Goal: Task Accomplishment & Management: Use online tool/utility

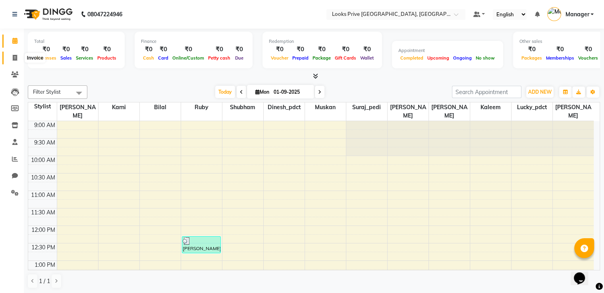
click at [14, 58] on icon at bounding box center [15, 58] width 4 height 6
select select "6205"
select select "service"
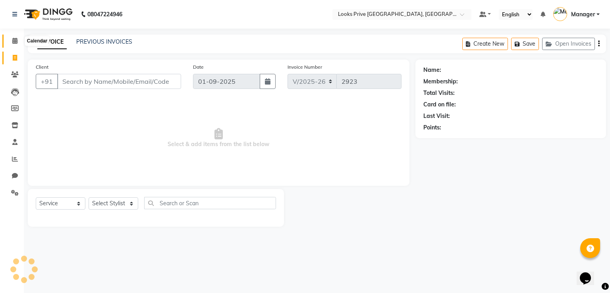
click at [15, 40] on icon at bounding box center [14, 41] width 5 height 6
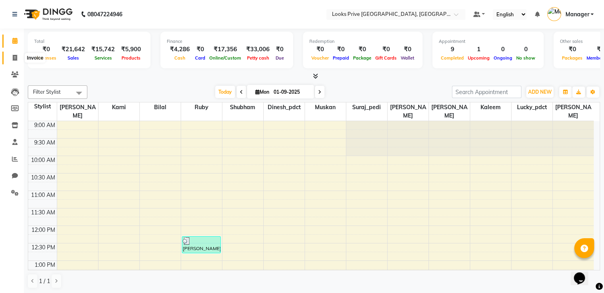
click at [19, 61] on span at bounding box center [15, 58] width 14 height 9
select select "6205"
select select "service"
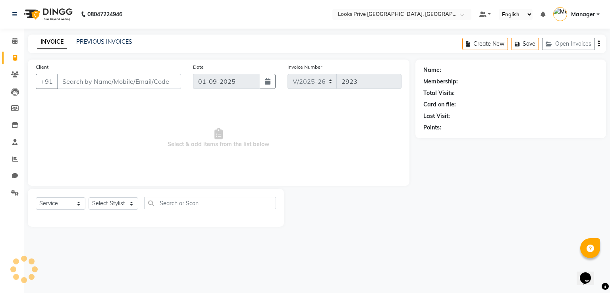
click at [118, 197] on div "Select Service Product Membership Package Voucher Prepaid Gift Card Select Styl…" at bounding box center [156, 208] width 256 height 38
click at [118, 205] on select "Select Stylist A2R_Master [PERSON_NAME] [PERSON_NAME] Dinesh_pdct [PERSON_NAME]…" at bounding box center [114, 203] width 50 height 12
select select "45664"
click at [89, 198] on select "Select Stylist A2R_Master [PERSON_NAME] [PERSON_NAME] Dinesh_pdct [PERSON_NAME]…" at bounding box center [114, 203] width 50 height 12
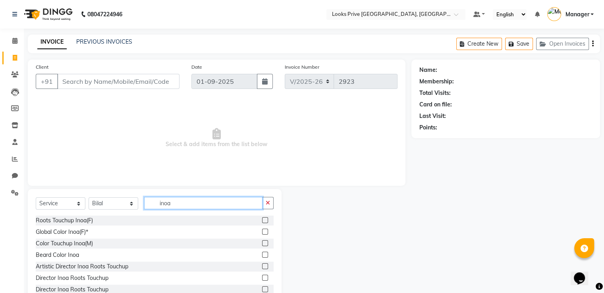
type input "inoa"
drag, startPoint x: 257, startPoint y: 243, endPoint x: 244, endPoint y: 230, distance: 19.4
click at [262, 244] on label at bounding box center [265, 243] width 6 height 6
click at [262, 244] on input "checkbox" at bounding box center [264, 243] width 5 height 5
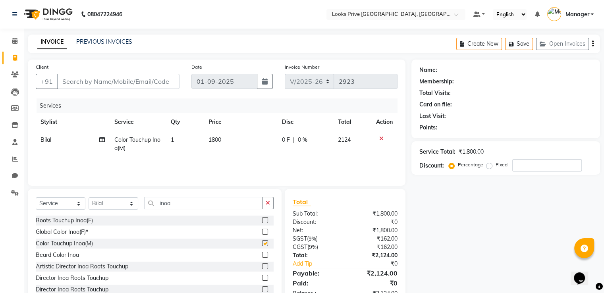
checkbox input "false"
drag, startPoint x: 179, startPoint y: 205, endPoint x: 136, endPoint y: 207, distance: 43.4
click at [136, 207] on div "Select Service Product Membership Package Voucher Prepaid Gift Card Select Styl…" at bounding box center [155, 206] width 238 height 19
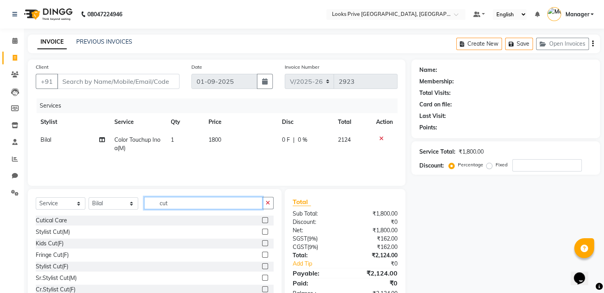
type input "cut"
click at [262, 278] on label at bounding box center [265, 278] width 6 height 6
click at [262, 278] on input "checkbox" at bounding box center [264, 278] width 5 height 5
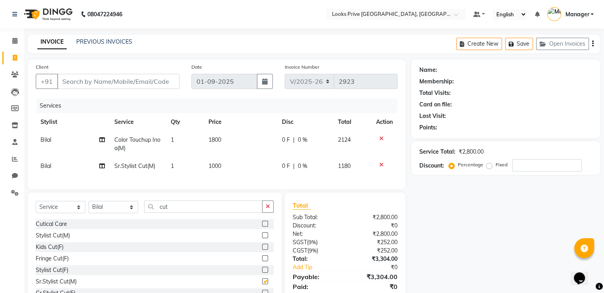
checkbox input "false"
click at [230, 143] on td "1800" at bounding box center [241, 144] width 74 height 26
select select "45664"
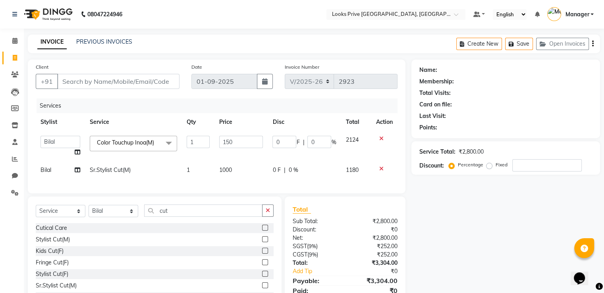
type input "1500"
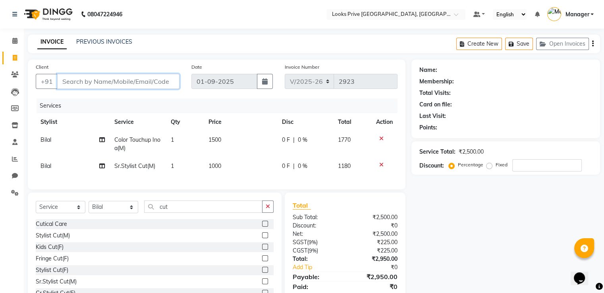
click at [138, 81] on input "Client" at bounding box center [118, 81] width 122 height 15
type input "n"
type input "0"
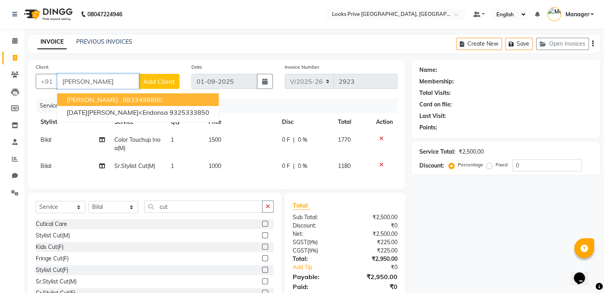
click at [128, 97] on button "[PERSON_NAME] . 9833498880" at bounding box center [138, 99] width 162 height 13
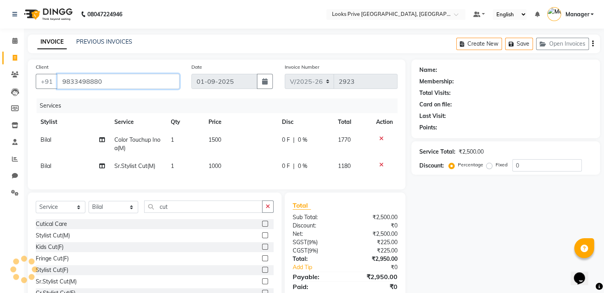
type input "9833498880"
select select "1: Object"
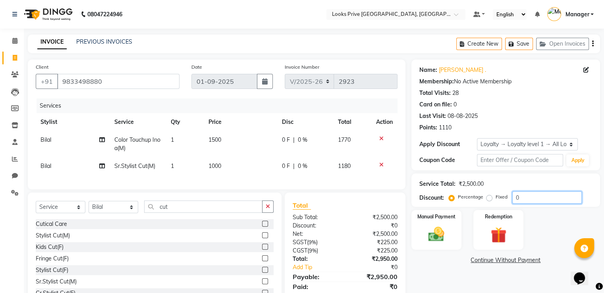
click at [536, 197] on input "0" at bounding box center [548, 198] width 70 height 12
type input "050"
click at [437, 237] on img at bounding box center [436, 234] width 27 height 19
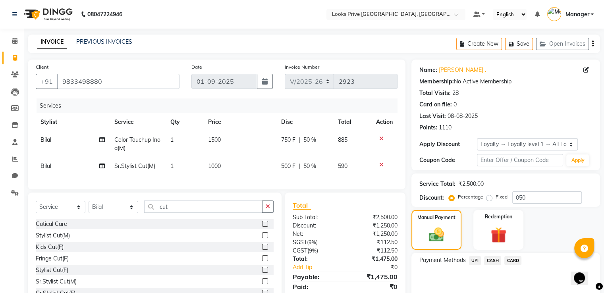
scroll to position [35, 0]
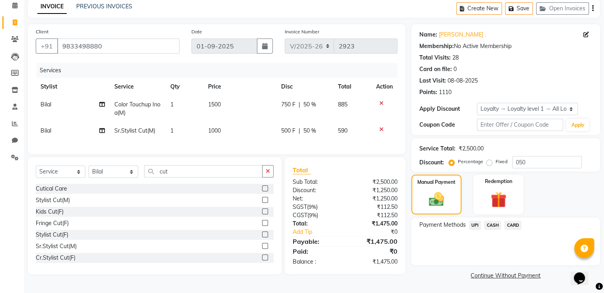
click at [476, 224] on span "UPI" at bounding box center [475, 225] width 12 height 9
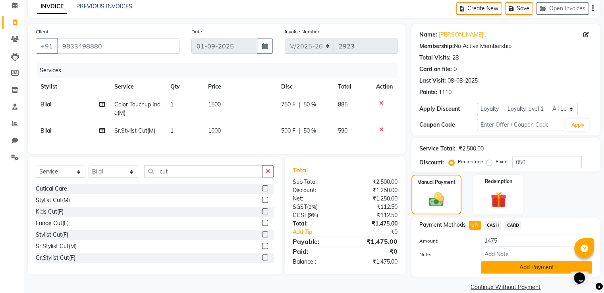
click at [495, 269] on button "Add Payment" at bounding box center [536, 267] width 111 height 12
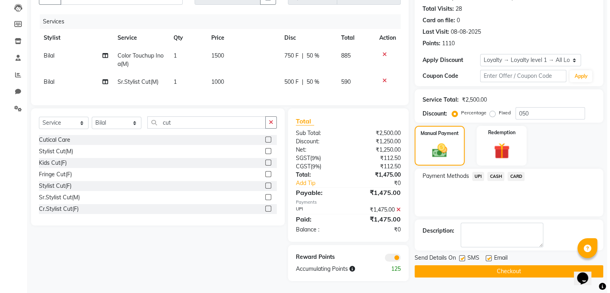
scroll to position [91, 0]
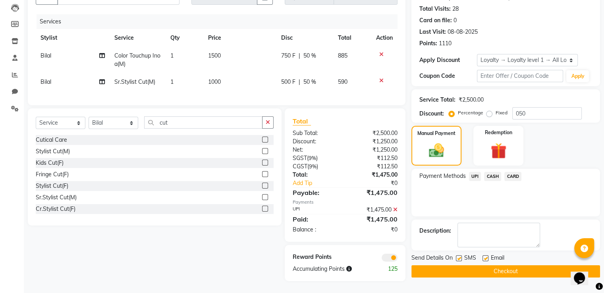
click at [389, 258] on span at bounding box center [390, 258] width 16 height 8
click at [398, 259] on input "checkbox" at bounding box center [398, 259] width 0 height 0
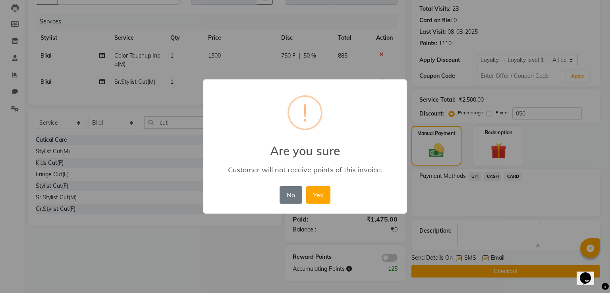
click at [306, 186] on button "Yes" at bounding box center [318, 194] width 24 height 17
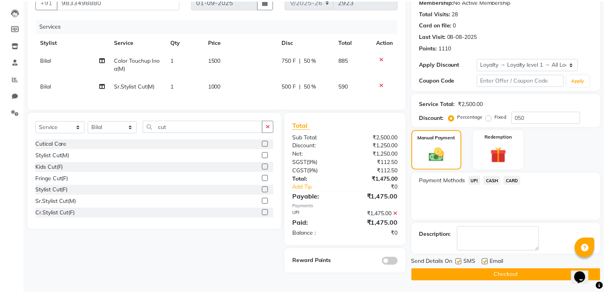
scroll to position [80, 0]
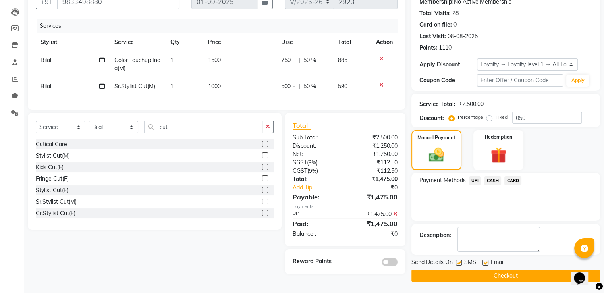
click at [457, 278] on button "Checkout" at bounding box center [506, 276] width 189 height 12
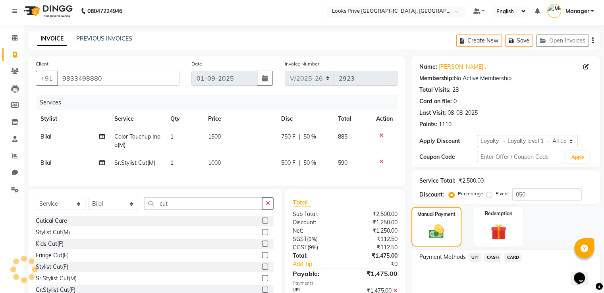
scroll to position [0, 0]
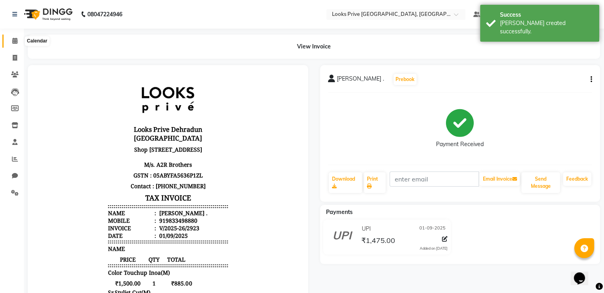
click at [19, 37] on span at bounding box center [15, 41] width 14 height 9
